Goal: Task Accomplishment & Management: Manage account settings

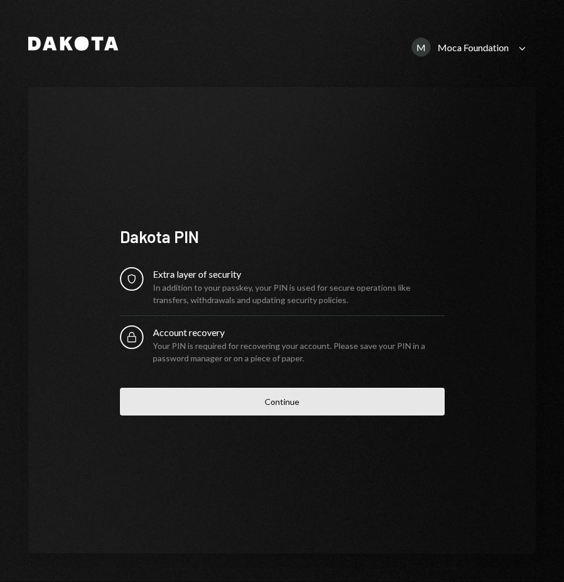
click at [322, 406] on button "Continue" at bounding box center [282, 402] width 325 height 28
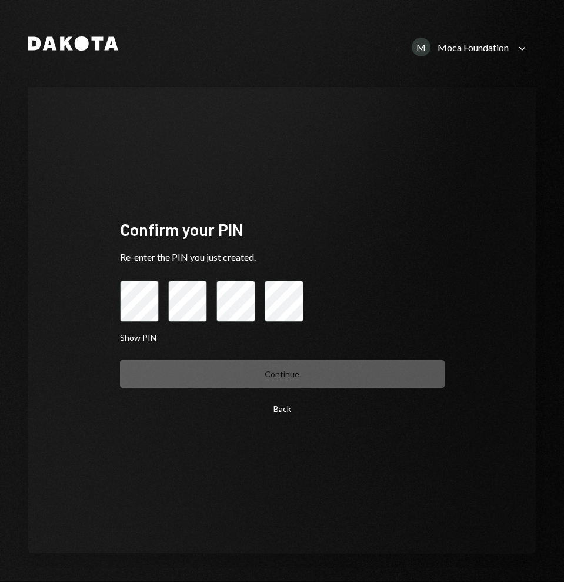
click at [295, 408] on button "Back" at bounding box center [282, 409] width 325 height 28
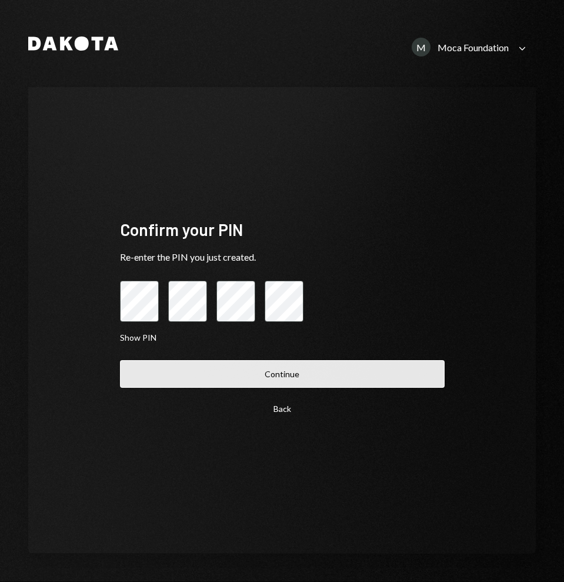
click at [289, 372] on button "Continue" at bounding box center [282, 374] width 325 height 28
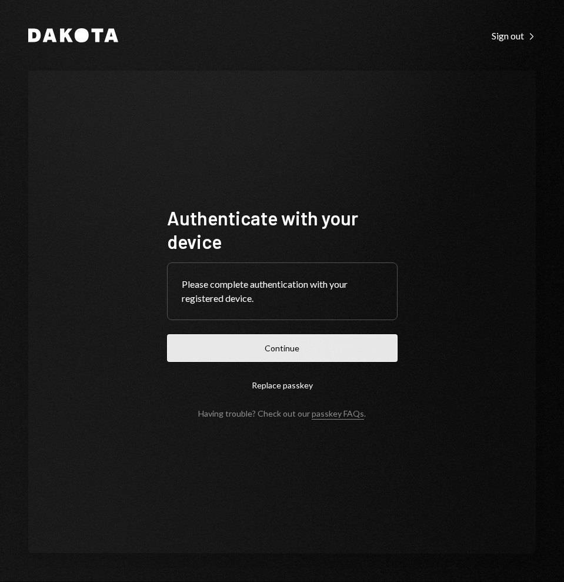
click at [291, 345] on button "Continue" at bounding box center [282, 348] width 231 height 28
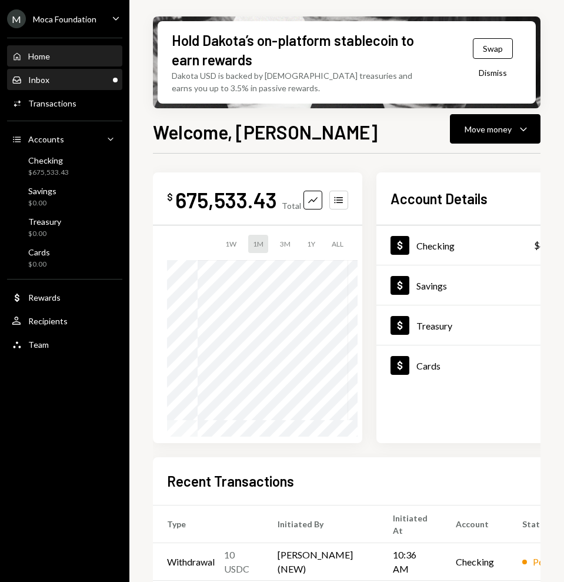
click at [79, 84] on div "Inbox Inbox" at bounding box center [65, 80] width 106 height 11
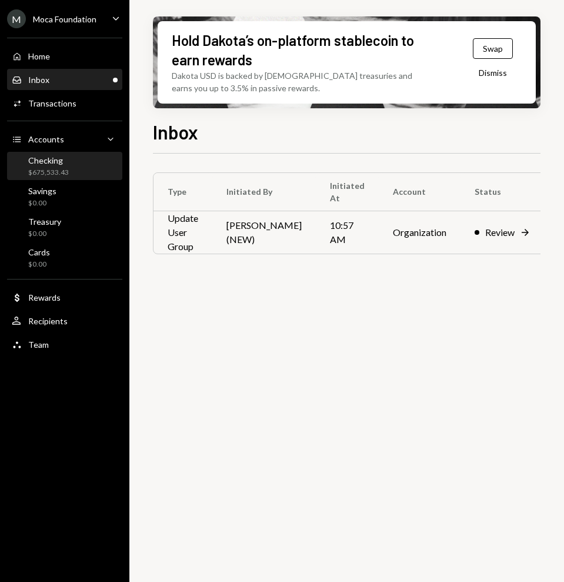
click at [51, 171] on div "$675,533.43" at bounding box center [48, 173] width 41 height 10
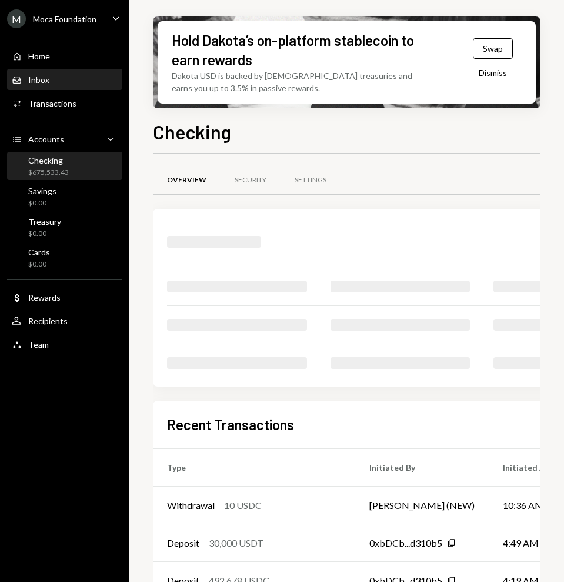
click at [57, 88] on div "Inbox Inbox" at bounding box center [65, 80] width 106 height 20
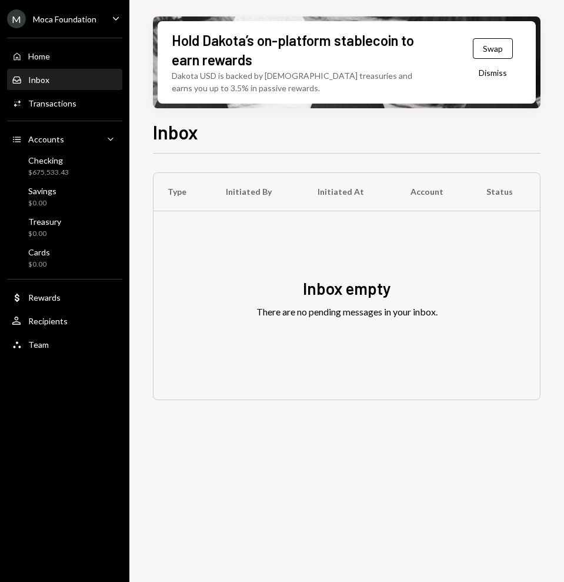
click at [76, 115] on div "Home Home Inbox Inbox Activities Transactions Accounts Accounts Caret Down Chec…" at bounding box center [64, 194] width 129 height 326
click at [74, 105] on div "Activities Transactions" at bounding box center [65, 103] width 106 height 11
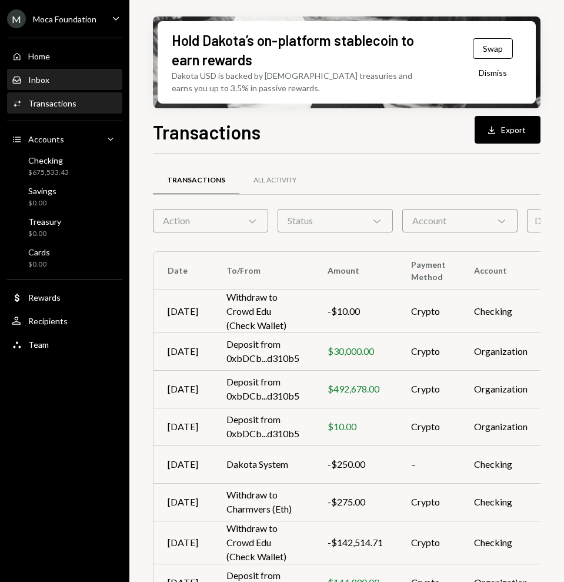
click at [59, 86] on div "Inbox Inbox" at bounding box center [65, 80] width 106 height 20
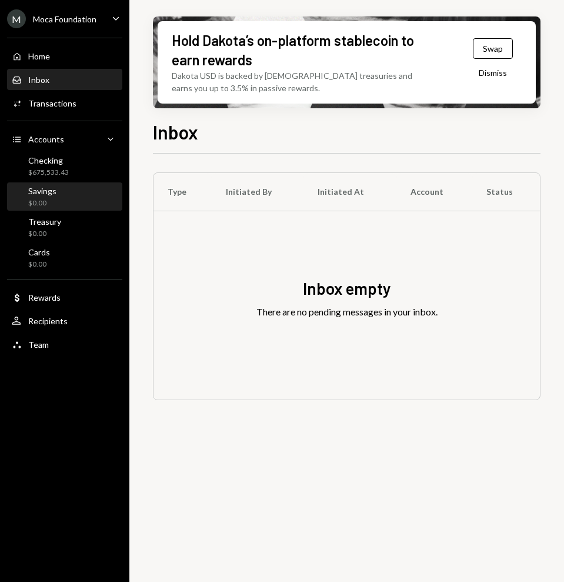
click at [51, 182] on link "Savings $0.00" at bounding box center [64, 196] width 115 height 28
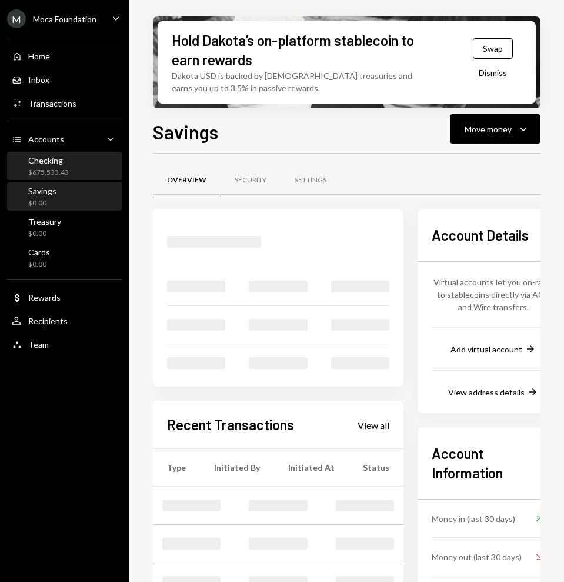
click at [54, 168] on div "$675,533.43" at bounding box center [48, 173] width 41 height 10
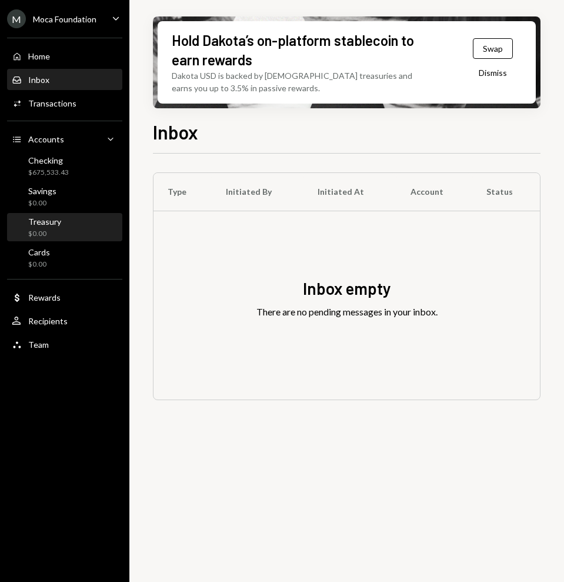
click at [60, 221] on div "Treasury $0.00" at bounding box center [65, 227] width 106 height 22
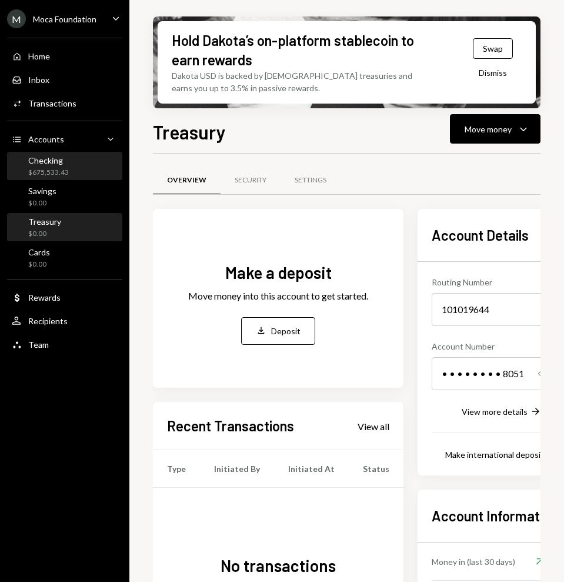
click at [58, 165] on div "Checking $675,533.43" at bounding box center [48, 166] width 41 height 22
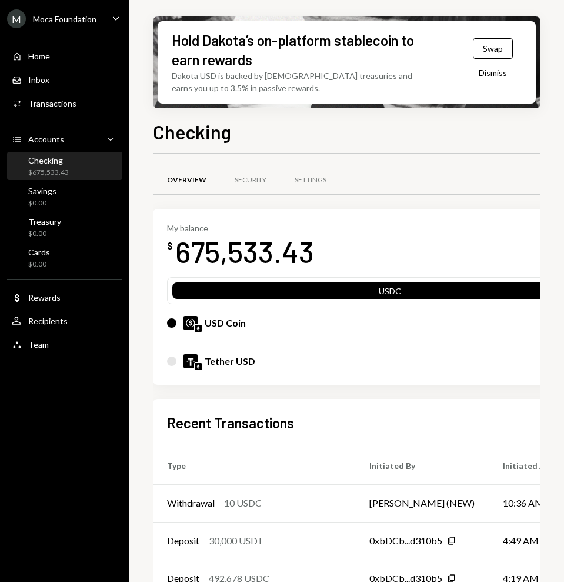
click at [46, 169] on div "$675,533.43" at bounding box center [48, 173] width 41 height 10
click at [260, 178] on div "Security" at bounding box center [251, 180] width 32 height 10
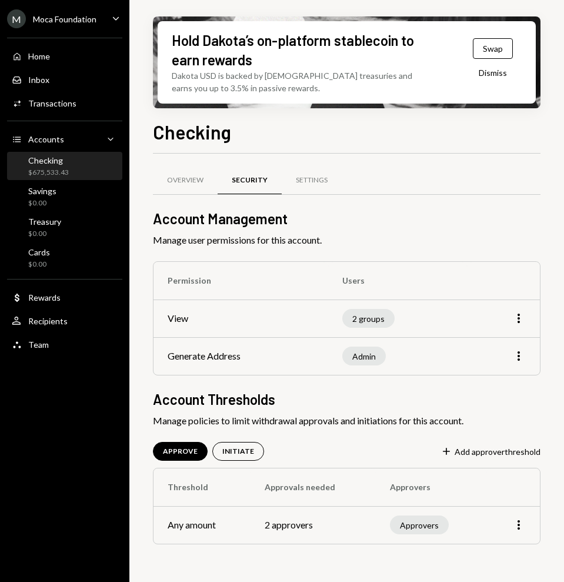
click at [410, 525] on div "Approvers" at bounding box center [419, 524] width 59 height 19
click at [516, 529] on icon "More" at bounding box center [519, 525] width 14 height 14
click at [483, 555] on div "Edit" at bounding box center [491, 549] width 59 height 21
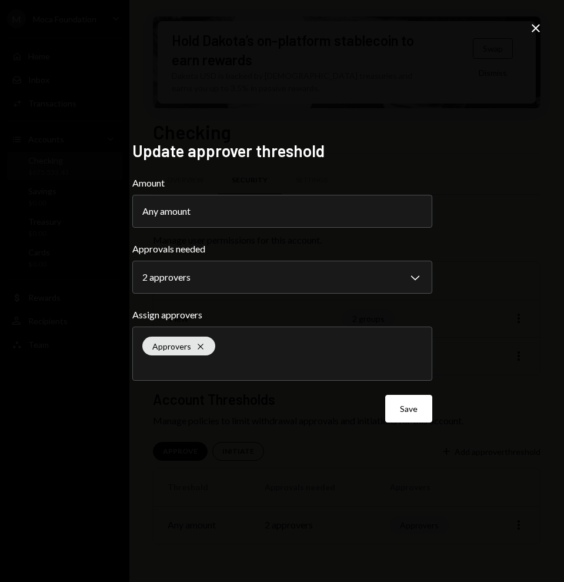
click at [537, 26] on icon at bounding box center [536, 28] width 8 height 8
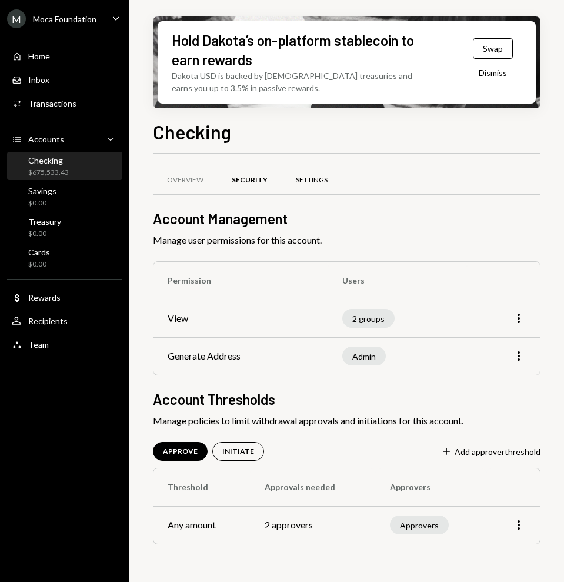
click at [298, 172] on div "Settings" at bounding box center [312, 180] width 60 height 28
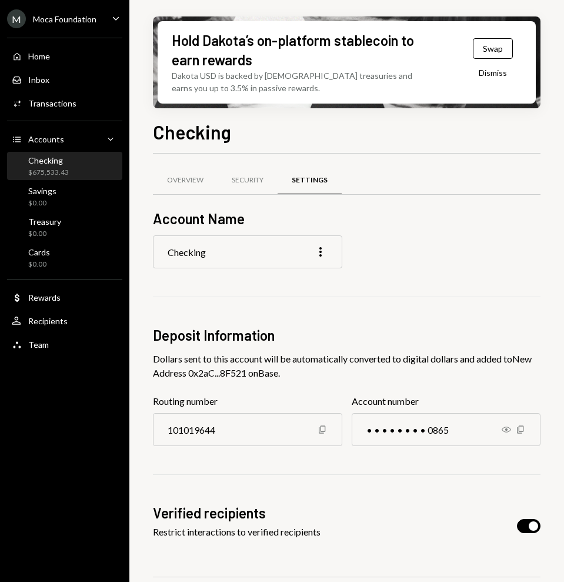
click at [303, 178] on div "Settings" at bounding box center [310, 180] width 36 height 10
click at [46, 342] on div "Team" at bounding box center [38, 344] width 21 height 10
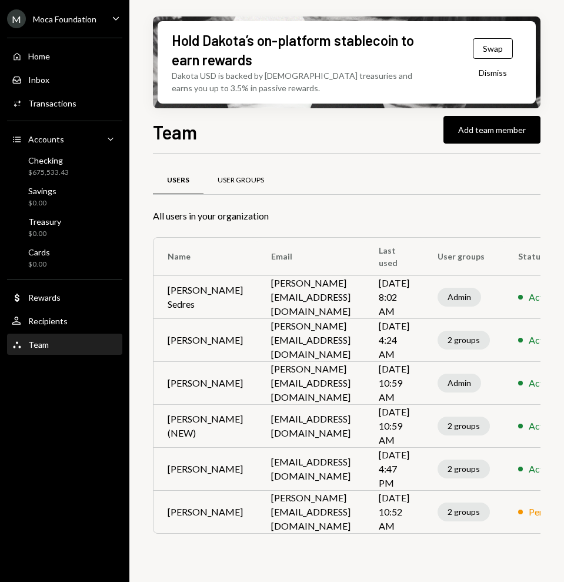
click at [235, 178] on div "User Groups" at bounding box center [241, 180] width 46 height 10
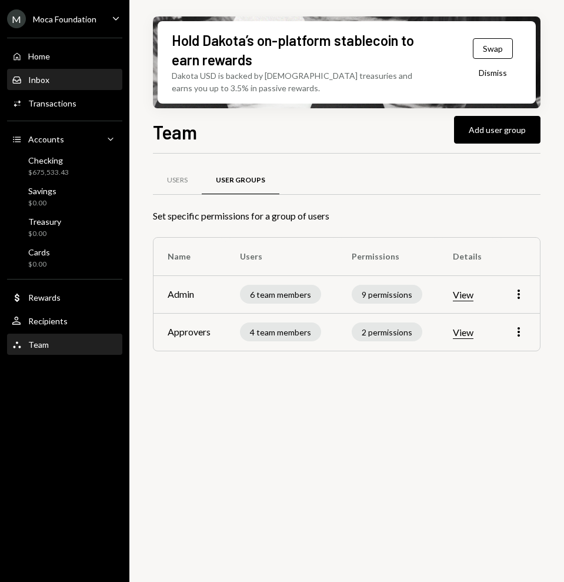
click at [40, 75] on div "Inbox" at bounding box center [38, 80] width 21 height 10
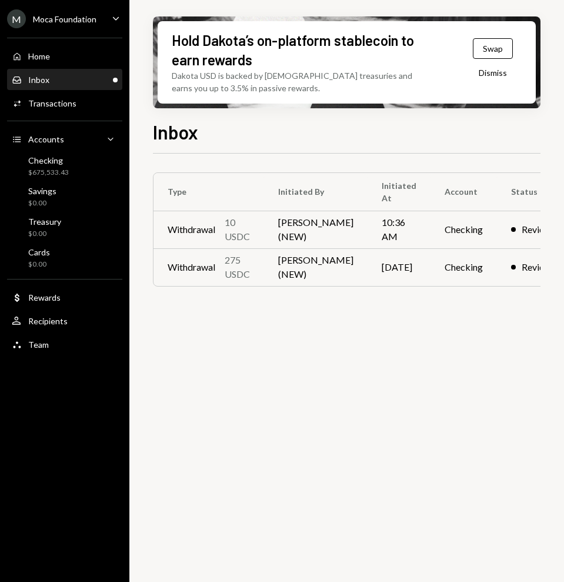
click at [66, 75] on div "Inbox Inbox" at bounding box center [65, 80] width 106 height 11
click at [245, 228] on div "10 USDC" at bounding box center [237, 229] width 25 height 28
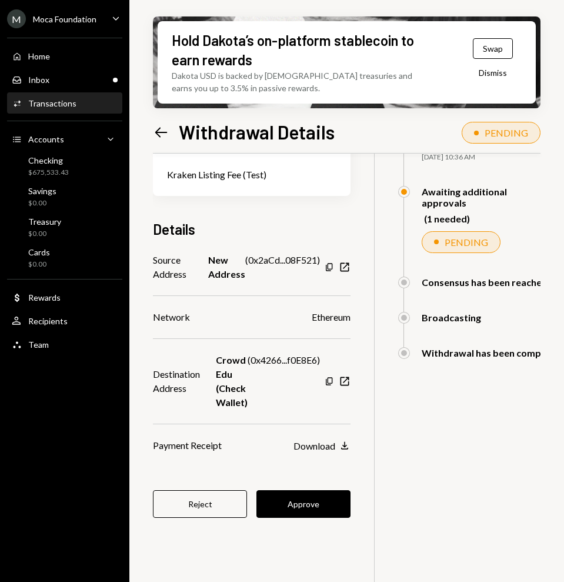
scroll to position [94, 0]
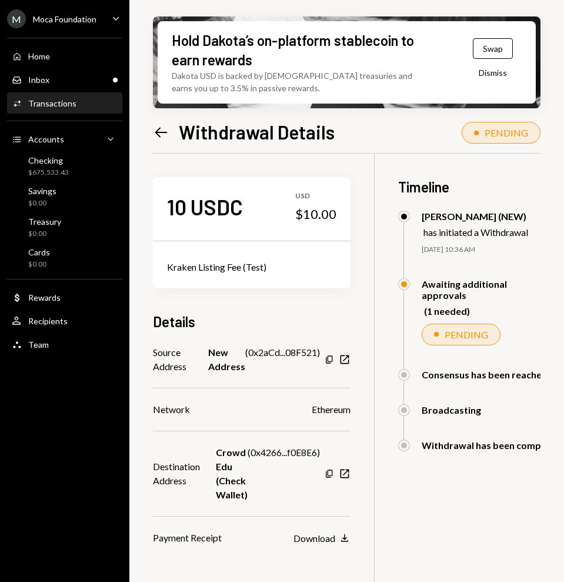
click at [157, 130] on icon at bounding box center [161, 132] width 12 height 10
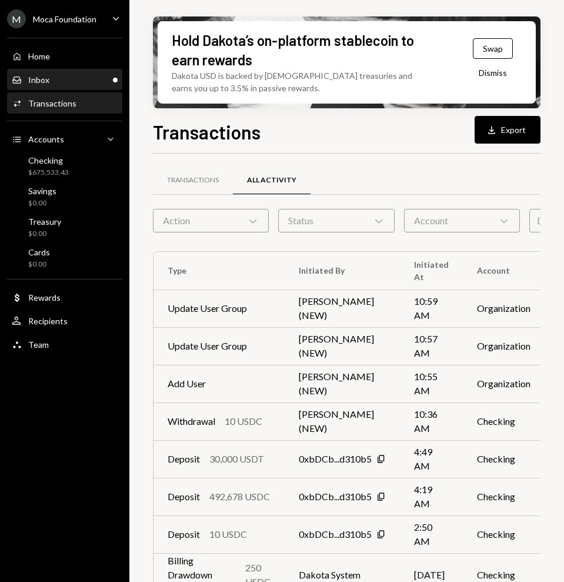
click at [75, 70] on div "Inbox Inbox" at bounding box center [65, 80] width 106 height 20
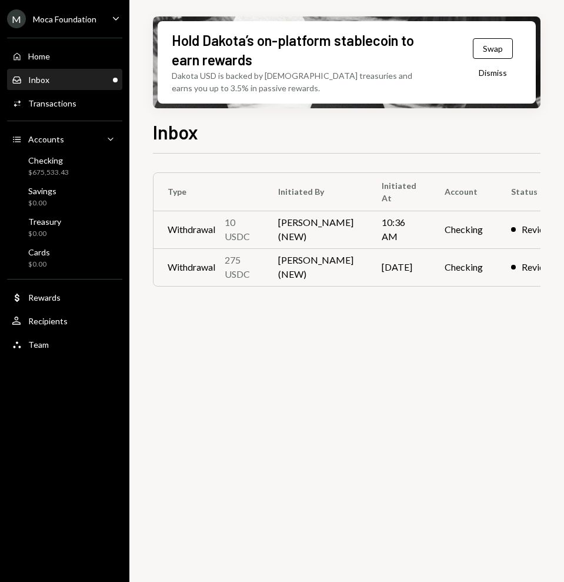
click at [68, 76] on div "Inbox Inbox" at bounding box center [65, 80] width 106 height 11
click at [282, 278] on td "[PERSON_NAME] (NEW)" at bounding box center [316, 267] width 104 height 38
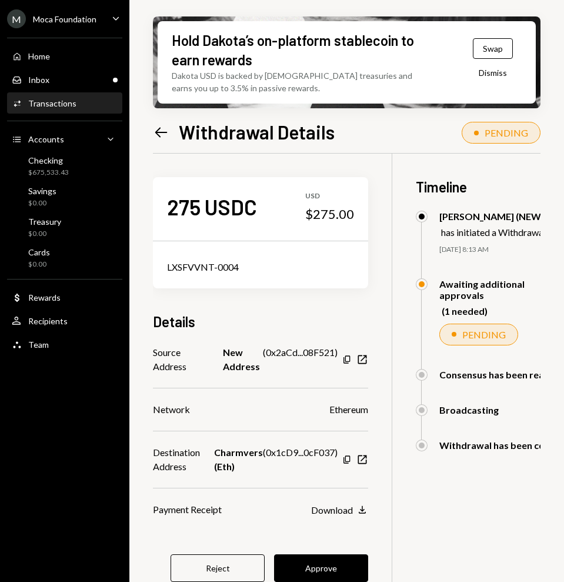
scroll to position [94, 0]
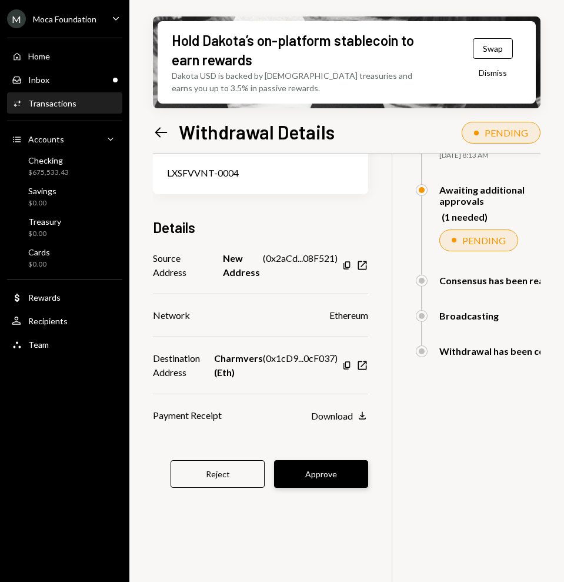
click at [323, 481] on button "Approve" at bounding box center [321, 474] width 94 height 28
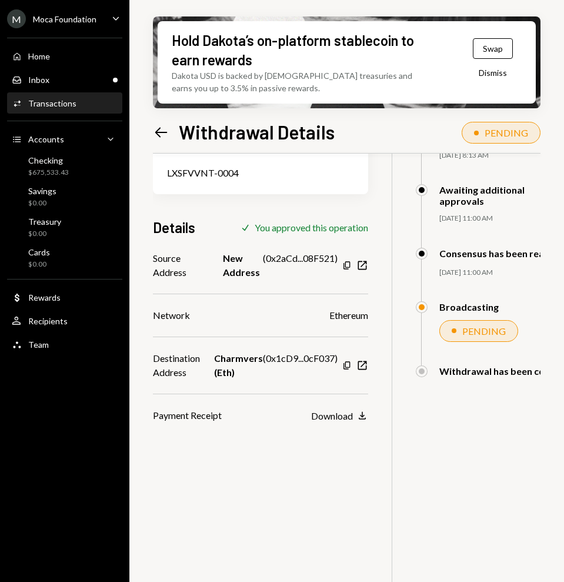
click at [66, 91] on div "Home Home Inbox Inbox Activities Transactions Accounts Accounts Caret Down Chec…" at bounding box center [64, 194] width 129 height 326
click at [74, 71] on div "Inbox Inbox" at bounding box center [65, 80] width 106 height 20
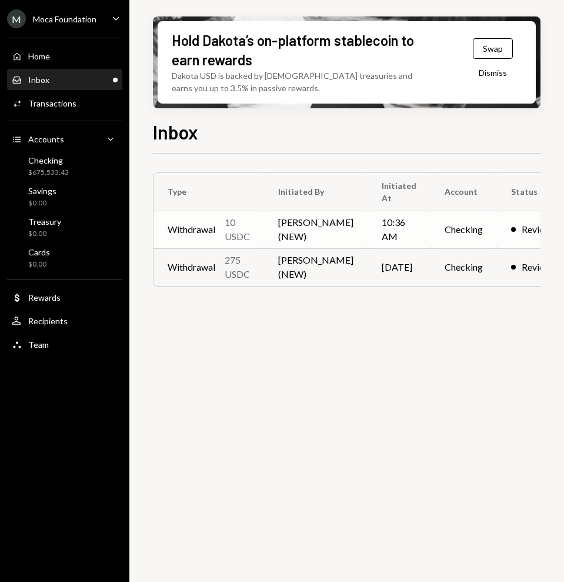
click at [234, 239] on div "10 USDC" at bounding box center [237, 229] width 25 height 28
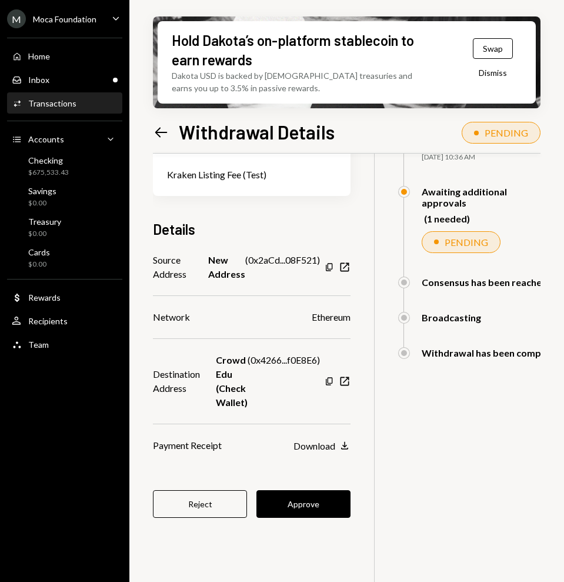
scroll to position [94, 0]
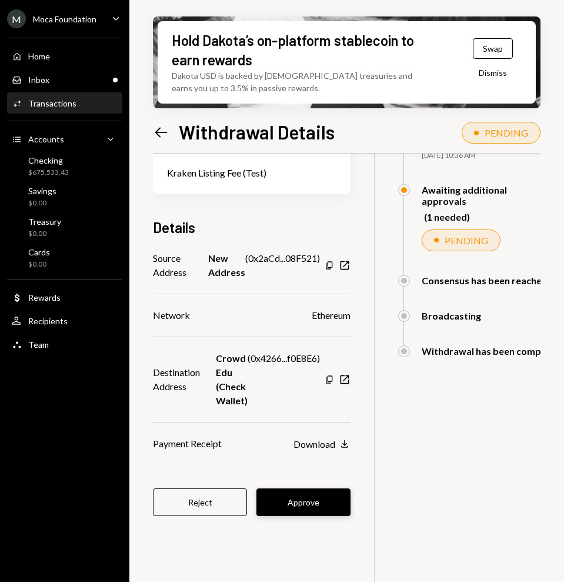
click at [312, 498] on button "Approve" at bounding box center [303, 502] width 94 height 28
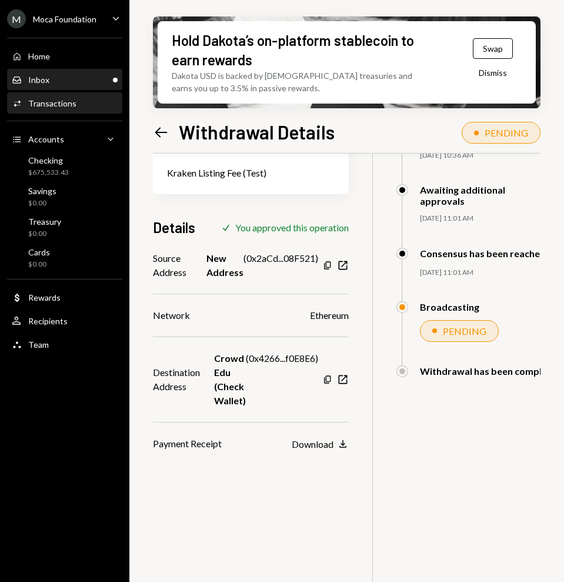
click at [74, 76] on div "Inbox Inbox" at bounding box center [65, 80] width 106 height 11
